Goal: Manage account settings

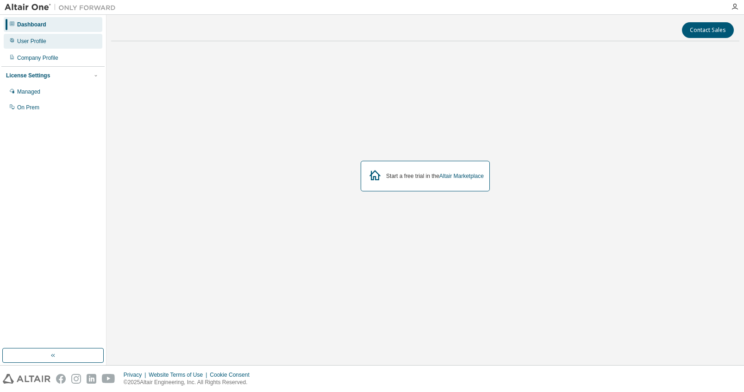
click at [76, 45] on div "User Profile" at bounding box center [53, 41] width 99 height 15
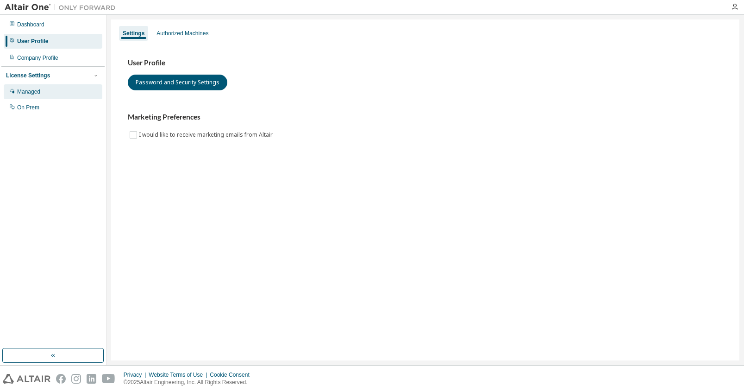
click at [76, 87] on div "Managed" at bounding box center [53, 91] width 99 height 15
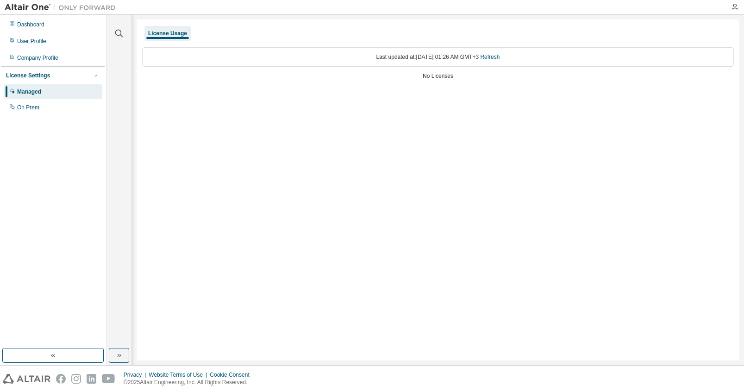
click at [319, 81] on div "Last updated at: Thu 2025-09-04 01:26 AM GMT+3 Refresh No Licenses" at bounding box center [438, 64] width 592 height 45
